Goal: Find specific page/section: Find specific page/section

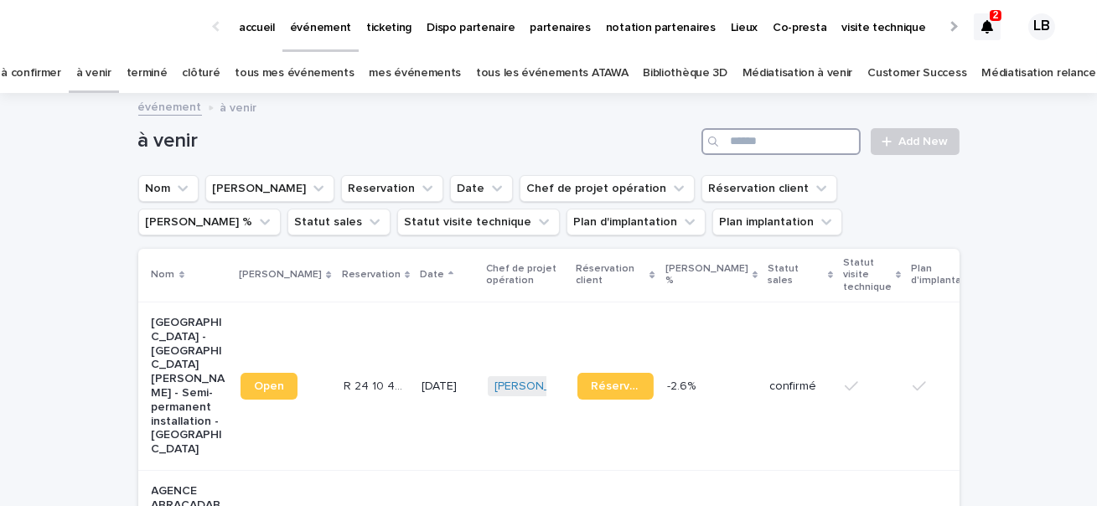
click at [786, 147] on input "Search" at bounding box center [780, 141] width 159 height 27
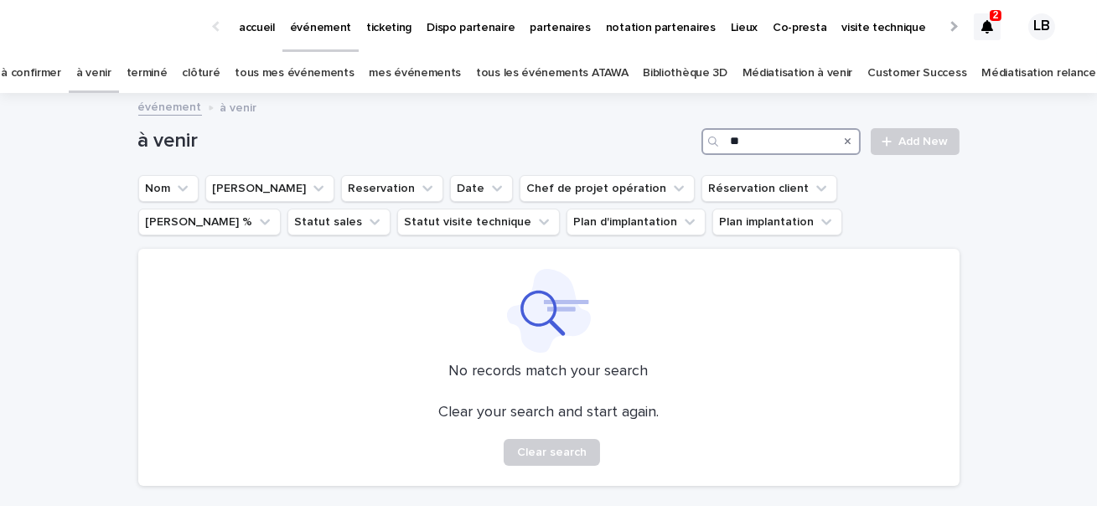
type input "*"
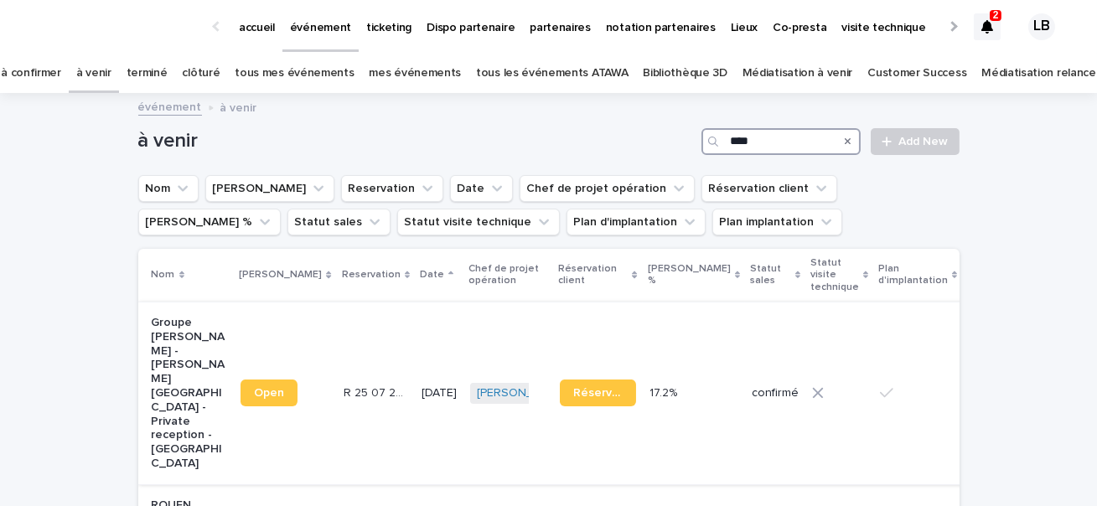
type input "****"
click at [175, 360] on p "Groupe [PERSON_NAME] - [PERSON_NAME][GEOGRAPHIC_DATA] - Private reception - [GE…" at bounding box center [190, 393] width 76 height 155
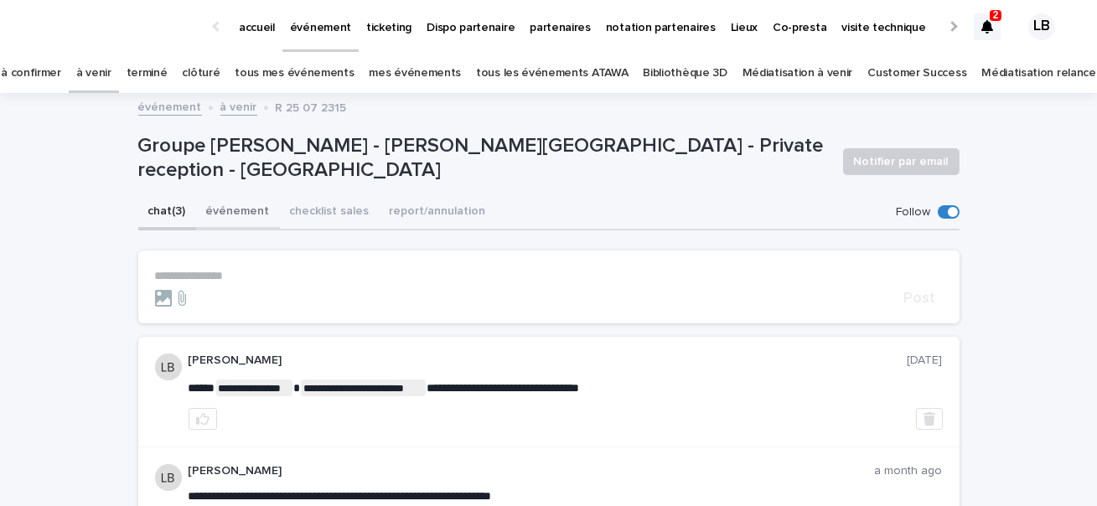
click at [239, 204] on button "événement" at bounding box center [238, 212] width 84 height 35
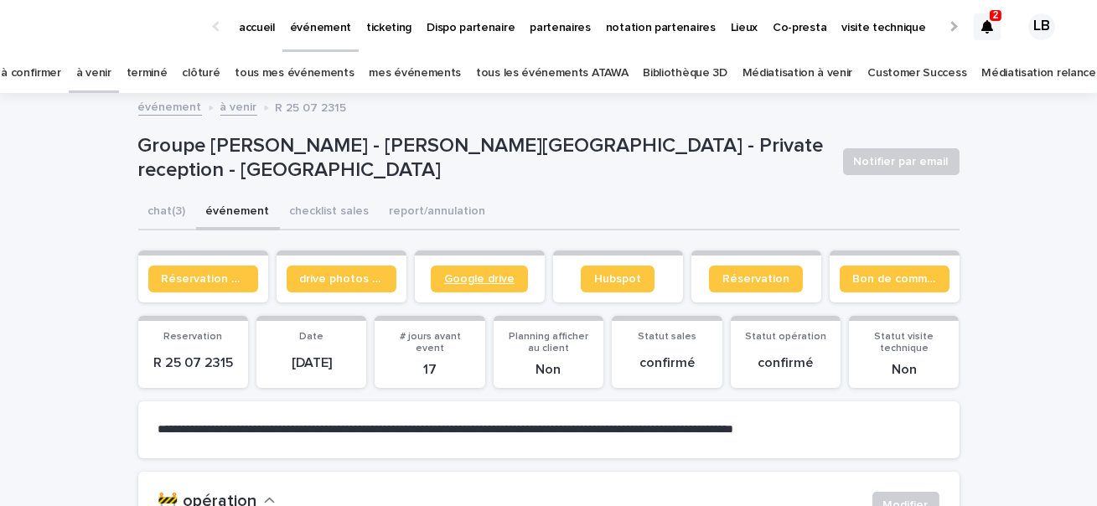
click at [506, 287] on link "Google drive" at bounding box center [479, 279] width 97 height 27
